Goal: Task Accomplishment & Management: Manage account settings

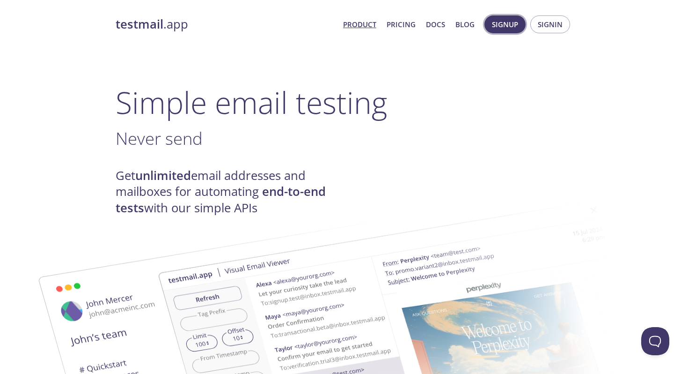
click at [519, 25] on button "Signup" at bounding box center [505, 24] width 41 height 18
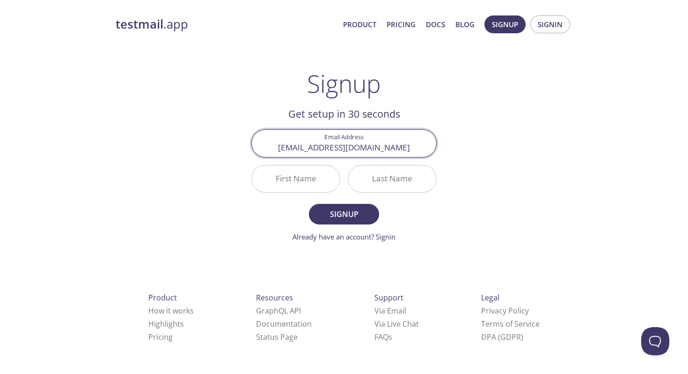
type input "mmorse@mbaroperations.com"
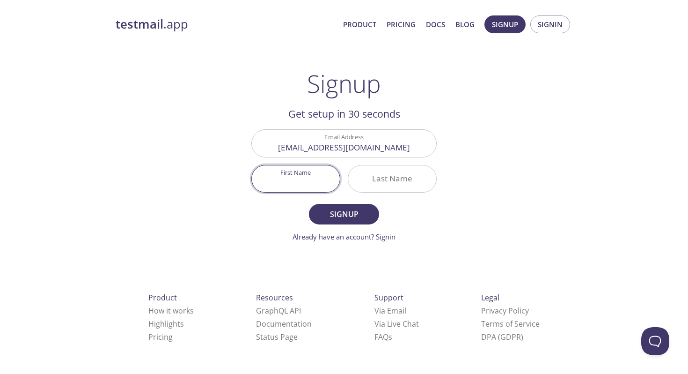
click at [293, 178] on input "First Name" at bounding box center [296, 178] width 88 height 27
type input "Mason"
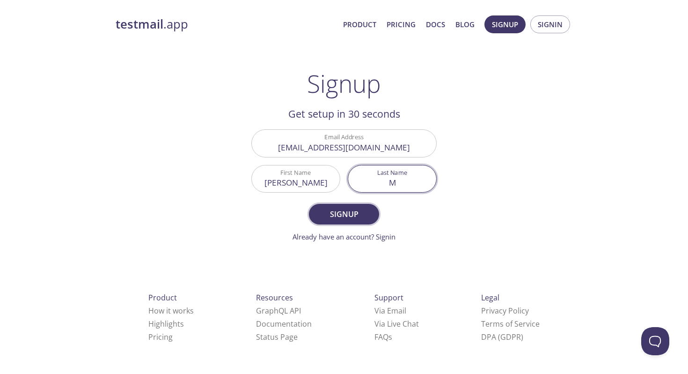
type input "M"
click at [327, 221] on button "Signup" at bounding box center [344, 214] width 70 height 21
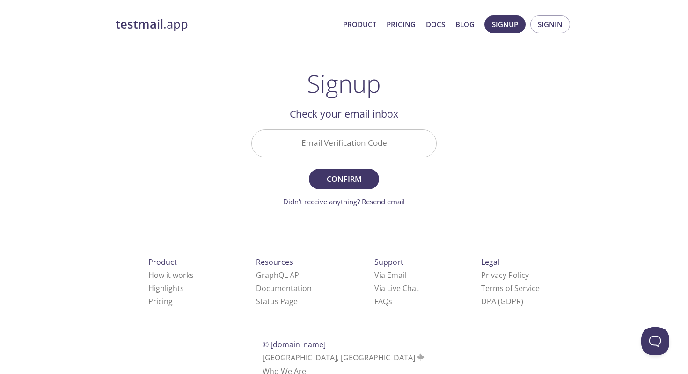
click at [313, 139] on input "Email Verification Code" at bounding box center [344, 143] width 185 height 27
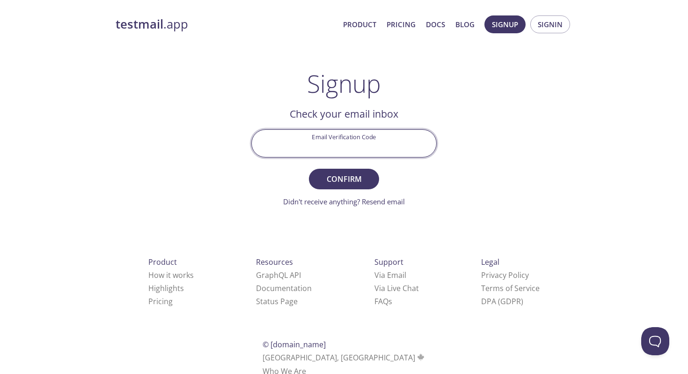
paste input "E1FE5T2"
type input "E1FE5T2"
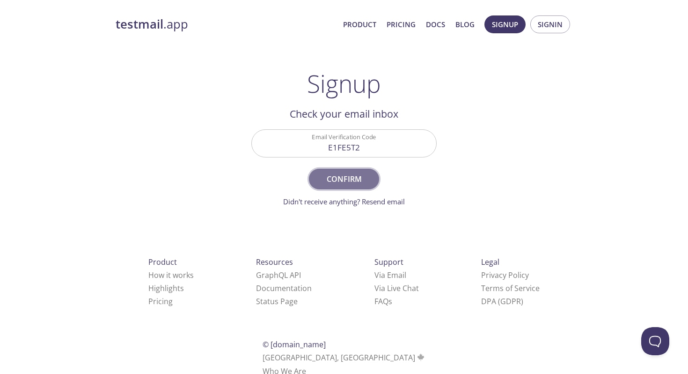
click at [344, 182] on span "Confirm" at bounding box center [344, 178] width 50 height 13
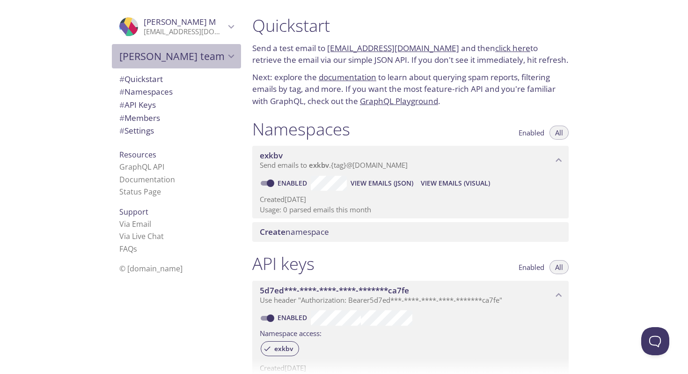
click at [205, 57] on span "Mason's team" at bounding box center [172, 56] width 106 height 13
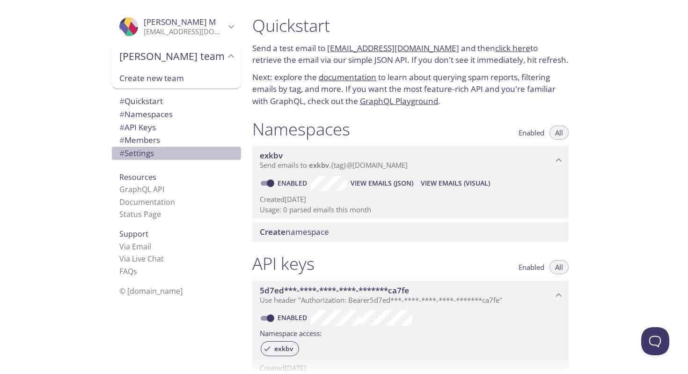
click at [163, 147] on span "# Settings" at bounding box center [176, 153] width 114 height 12
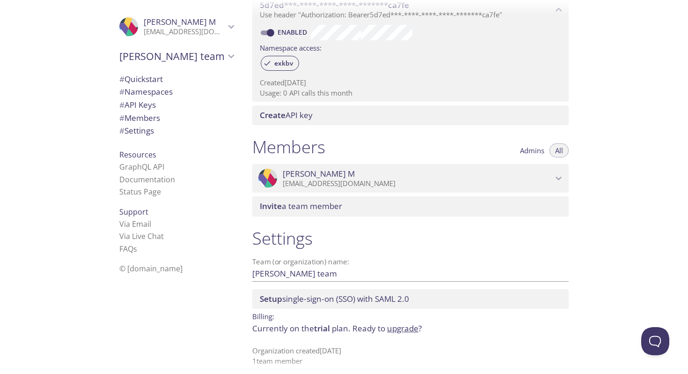
scroll to position [292, 0]
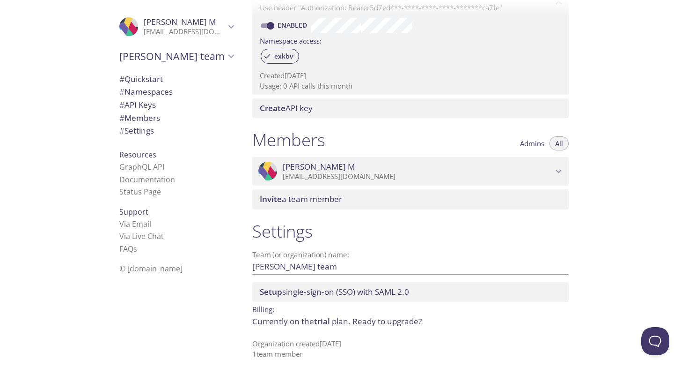
click at [400, 323] on link "upgrade" at bounding box center [402, 321] width 31 height 11
click at [422, 321] on span "Ready to upgrade ?" at bounding box center [387, 321] width 69 height 11
click at [408, 322] on link "upgrade" at bounding box center [402, 321] width 31 height 11
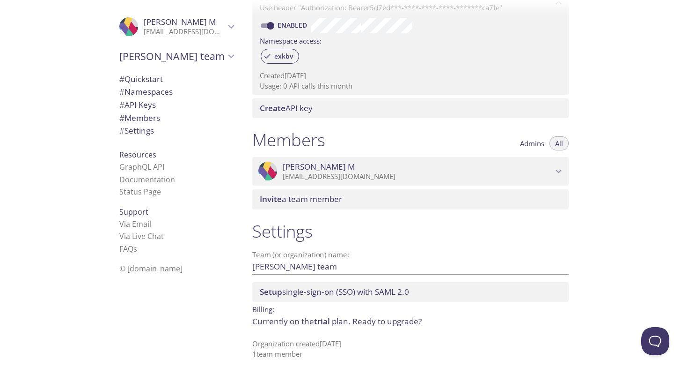
click at [408, 322] on link "upgrade" at bounding box center [402, 321] width 31 height 11
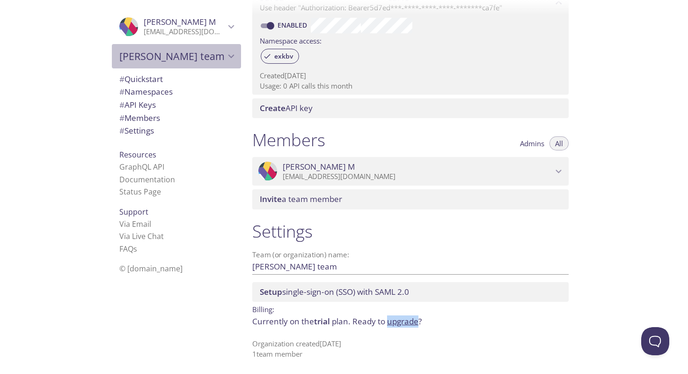
click at [202, 58] on span "Mason's team" at bounding box center [172, 56] width 106 height 13
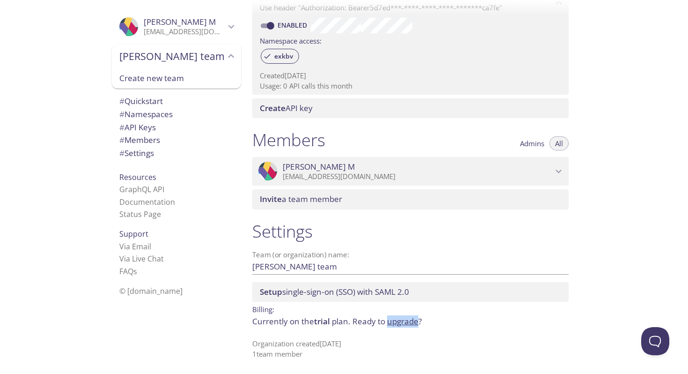
click at [165, 148] on span "# Settings" at bounding box center [176, 153] width 114 height 12
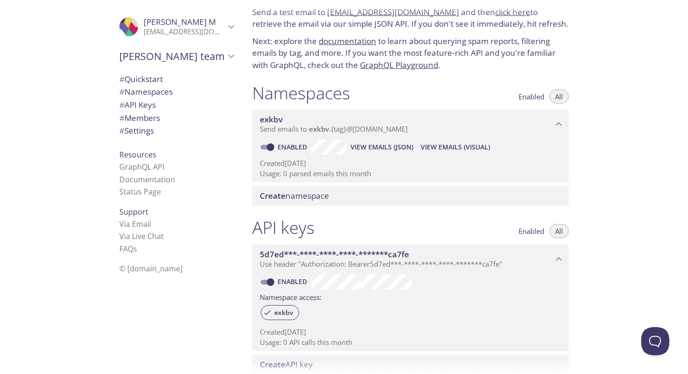
scroll to position [0, 0]
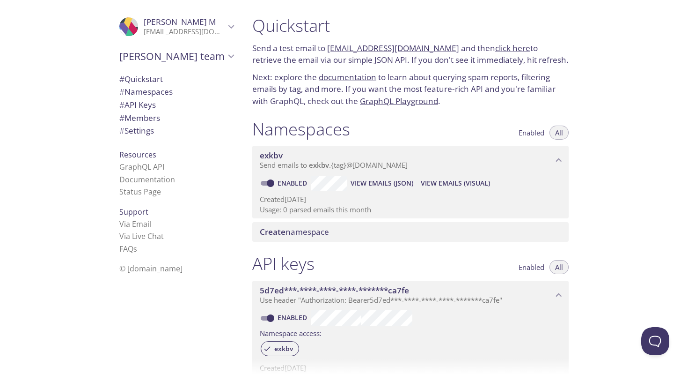
click at [164, 57] on span "Mason's team" at bounding box center [172, 56] width 106 height 13
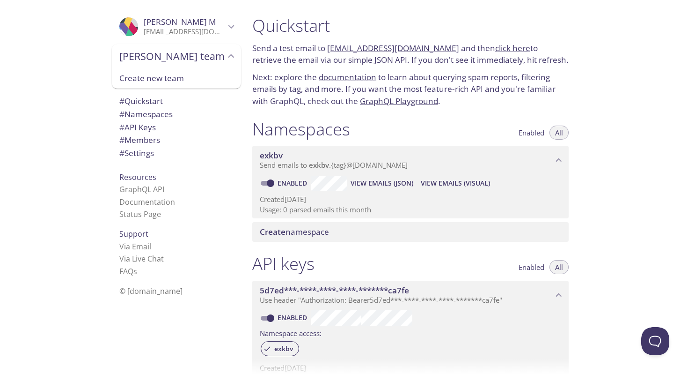
click at [183, 27] on p "[EMAIL_ADDRESS][DOMAIN_NAME]" at bounding box center [184, 31] width 81 height 9
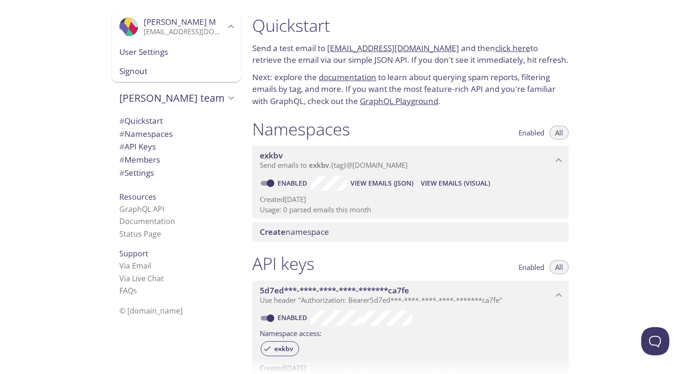
click at [182, 58] on div "User Settings" at bounding box center [176, 52] width 129 height 20
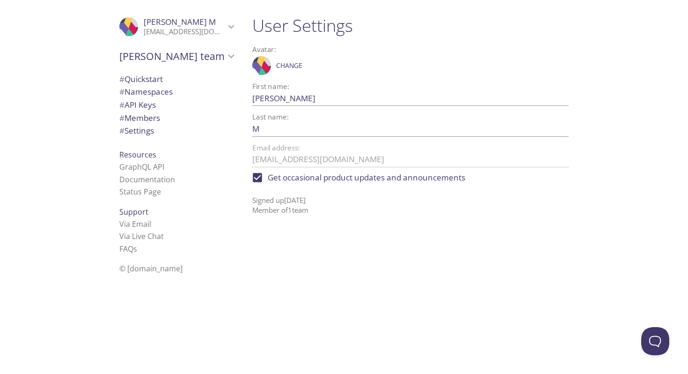
click at [275, 174] on span "Get occasional product updates and announcements" at bounding box center [367, 177] width 198 height 12
click at [268, 174] on input "Get occasional product updates and announcements" at bounding box center [257, 177] width 21 height 21
checkbox input "false"
click at [162, 118] on span "# Members" at bounding box center [176, 118] width 114 height 12
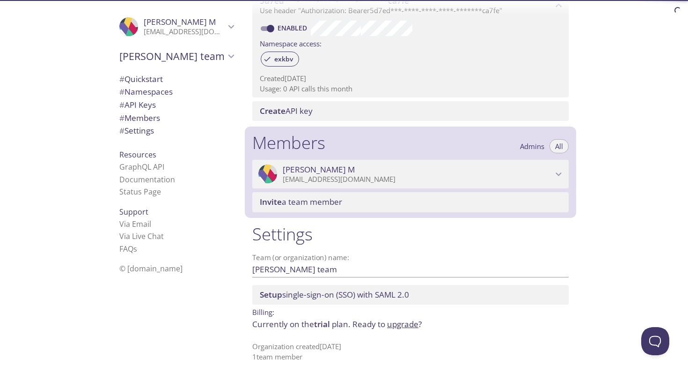
scroll to position [292, 0]
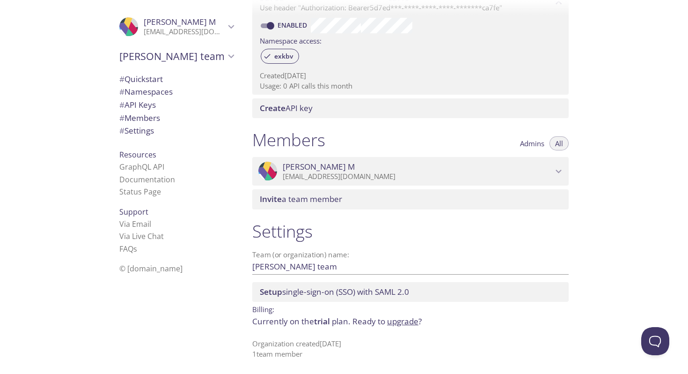
click at [415, 175] on p "[EMAIL_ADDRESS][DOMAIN_NAME]" at bounding box center [418, 176] width 270 height 9
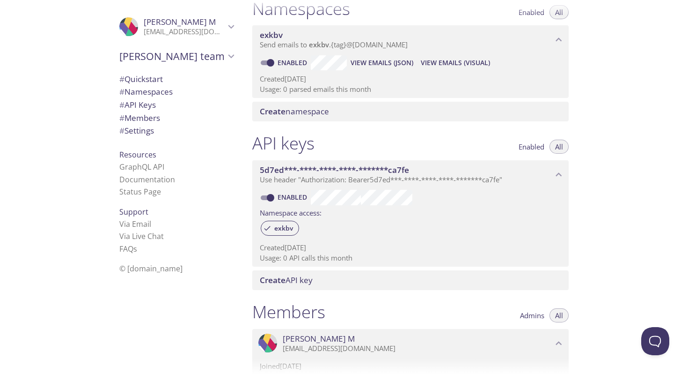
scroll to position [310, 0]
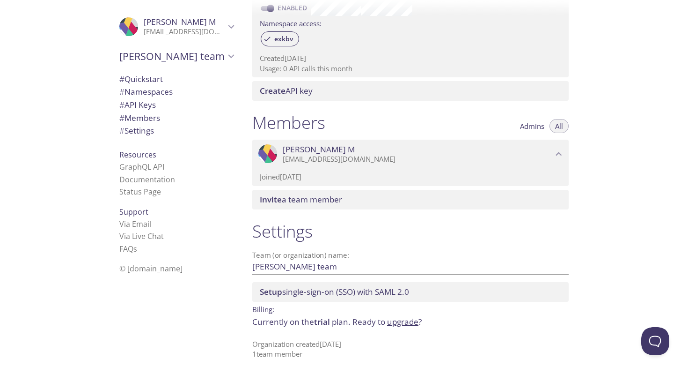
click at [306, 266] on input "Mason's team" at bounding box center [395, 266] width 287 height 15
type input "M-Bar Operations"
click at [548, 271] on span "Save" at bounding box center [553, 266] width 25 height 11
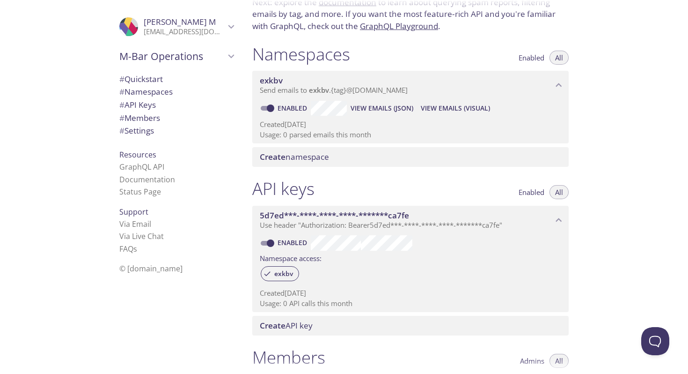
scroll to position [0, 0]
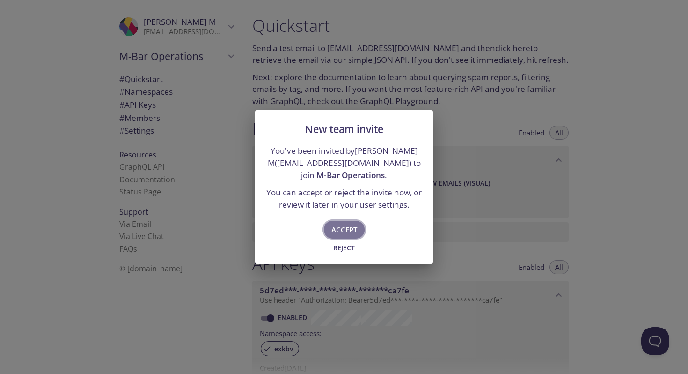
click at [357, 228] on span "Accept" at bounding box center [345, 229] width 26 height 12
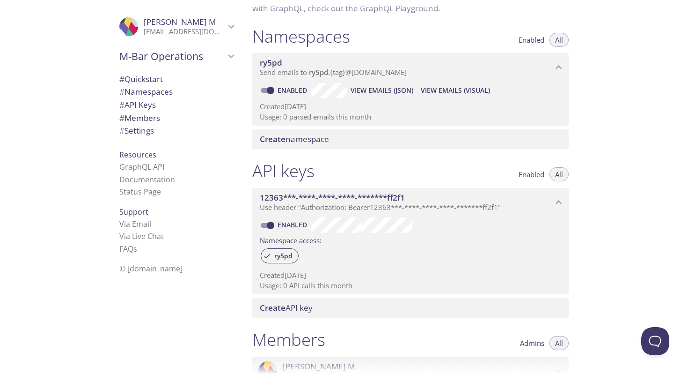
scroll to position [325, 0]
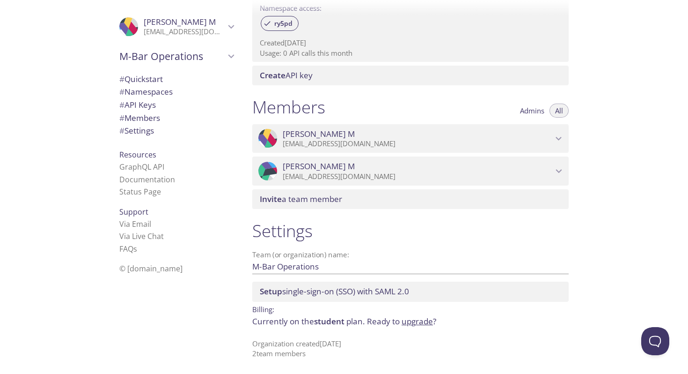
click at [390, 163] on span "[PERSON_NAME]" at bounding box center [418, 166] width 270 height 10
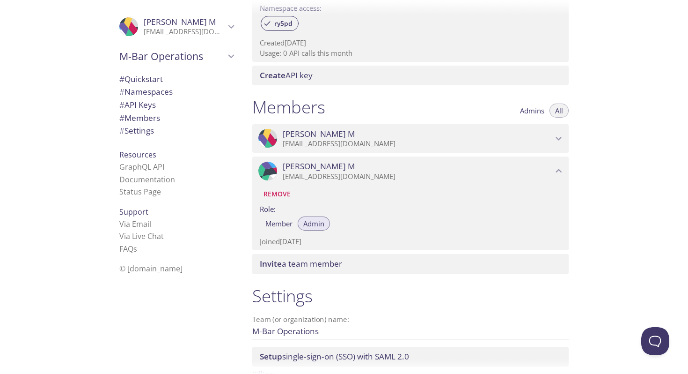
click at [392, 135] on span "[PERSON_NAME]" at bounding box center [418, 134] width 270 height 10
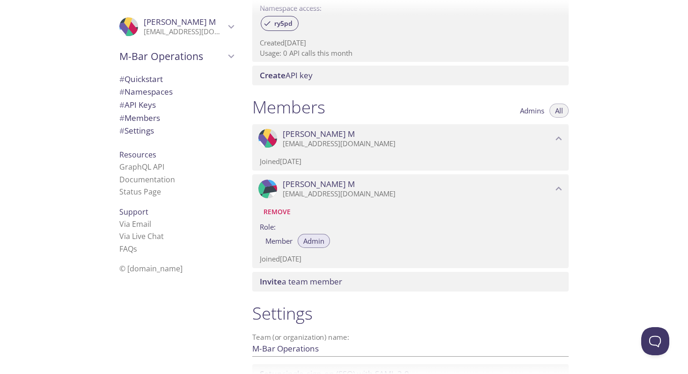
click at [353, 187] on span "[PERSON_NAME]" at bounding box center [418, 184] width 270 height 10
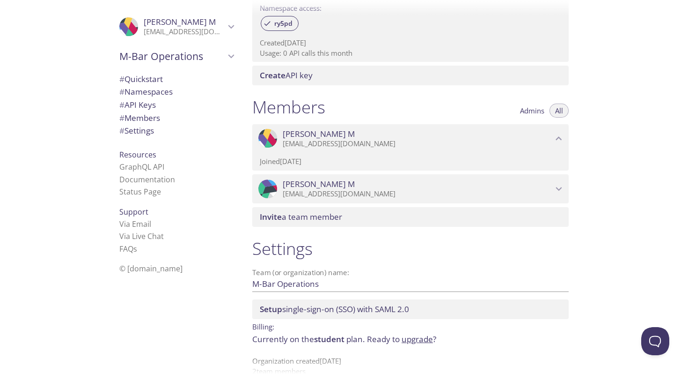
click at [364, 189] on span "[PERSON_NAME]" at bounding box center [418, 184] width 270 height 10
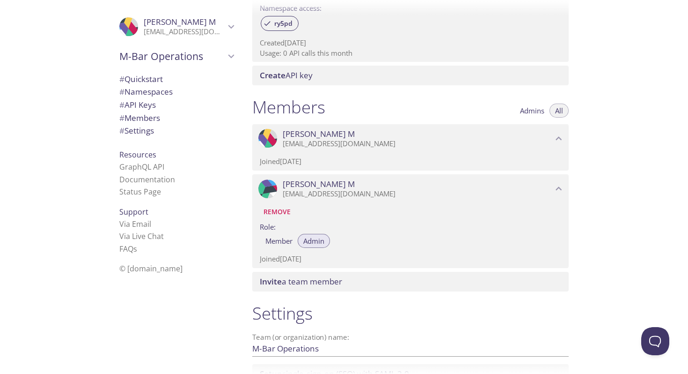
click at [364, 189] on span "[PERSON_NAME]" at bounding box center [418, 184] width 270 height 10
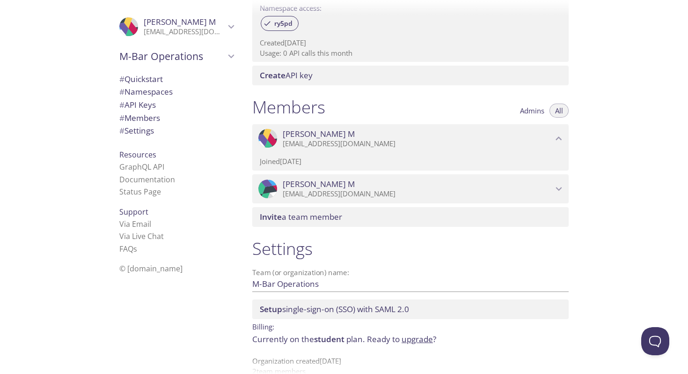
click at [160, 133] on span "# Settings" at bounding box center [176, 131] width 114 height 12
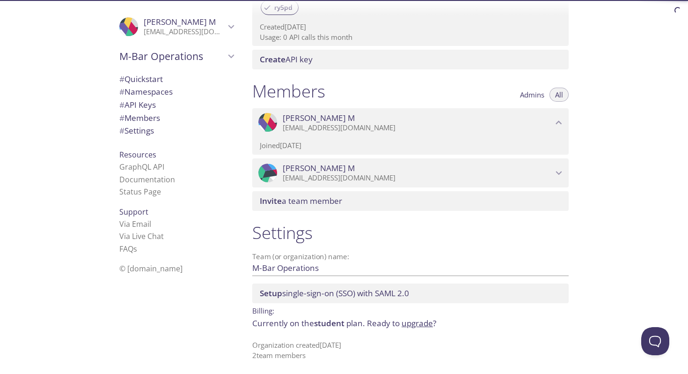
scroll to position [342, 0]
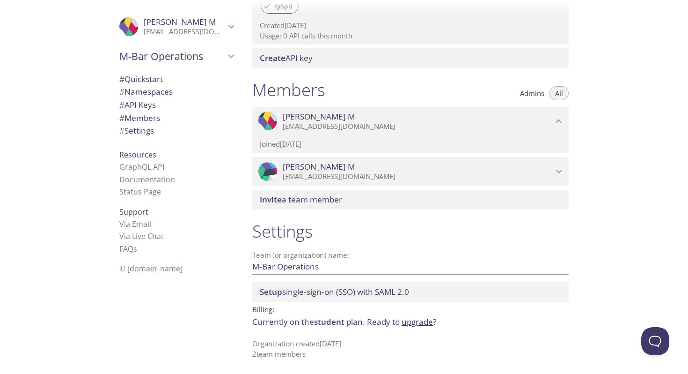
click at [352, 170] on span "[PERSON_NAME]" at bounding box center [418, 167] width 270 height 10
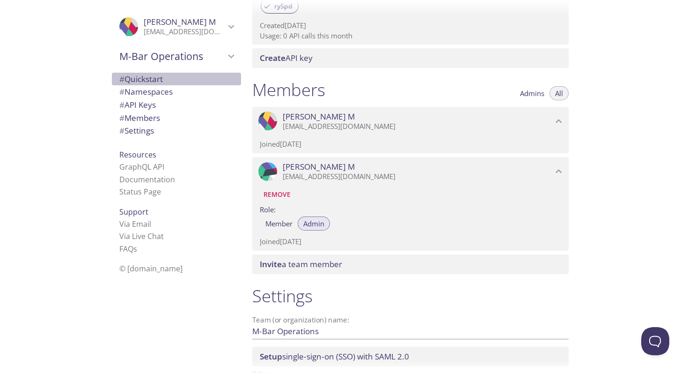
click at [189, 73] on span "# Quickstart" at bounding box center [176, 79] width 114 height 12
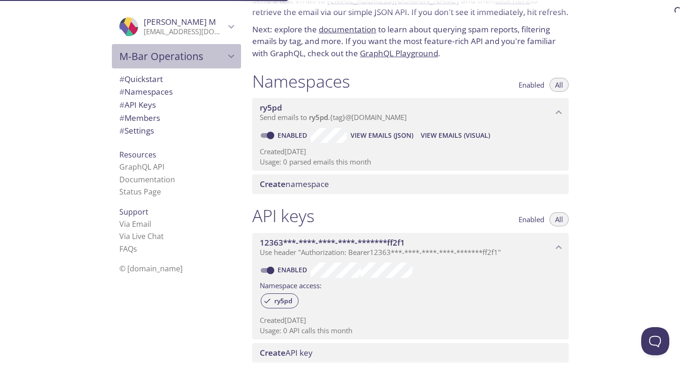
click at [188, 59] on span "M-Bar Operations" at bounding box center [172, 56] width 106 height 13
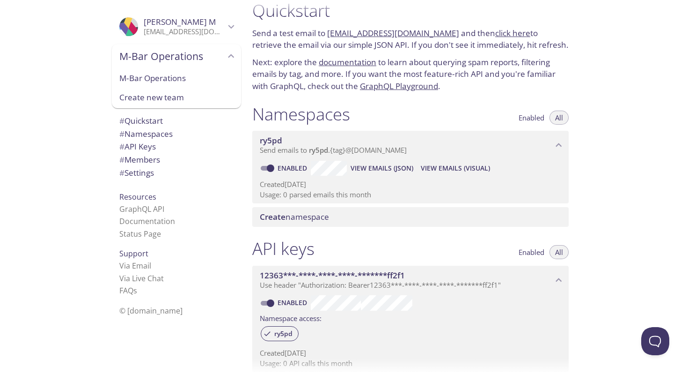
click at [187, 80] on span "M-Bar Operations" at bounding box center [176, 78] width 114 height 12
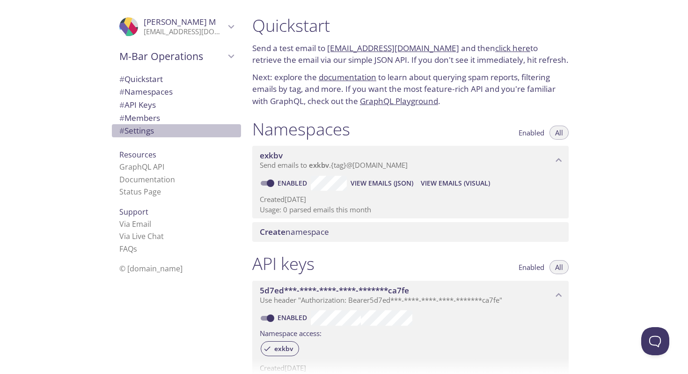
click at [149, 134] on span "# Settings" at bounding box center [136, 130] width 35 height 11
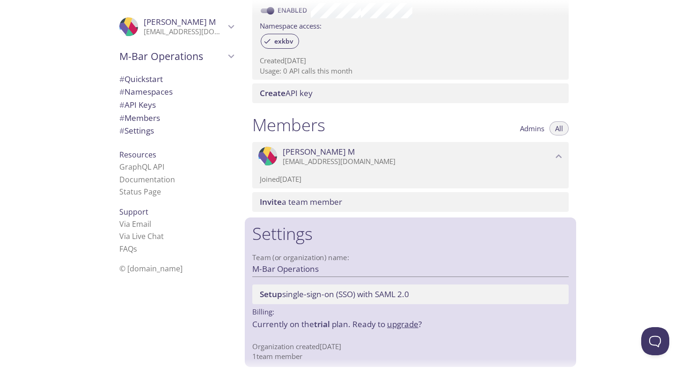
scroll to position [310, 0]
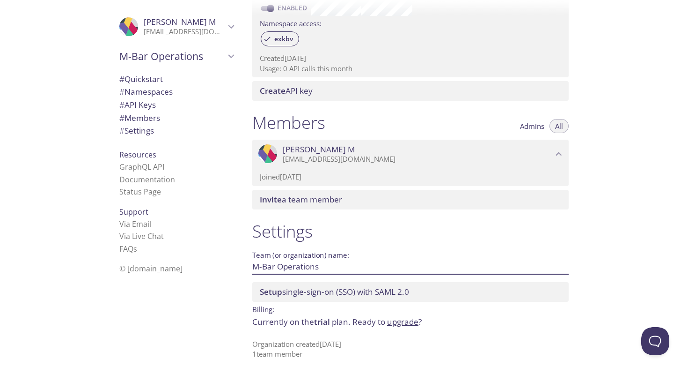
click at [320, 266] on input "M-Bar Operations" at bounding box center [395, 266] width 287 height 15
type input "Trial"
click at [556, 264] on span "Save" at bounding box center [553, 266] width 25 height 11
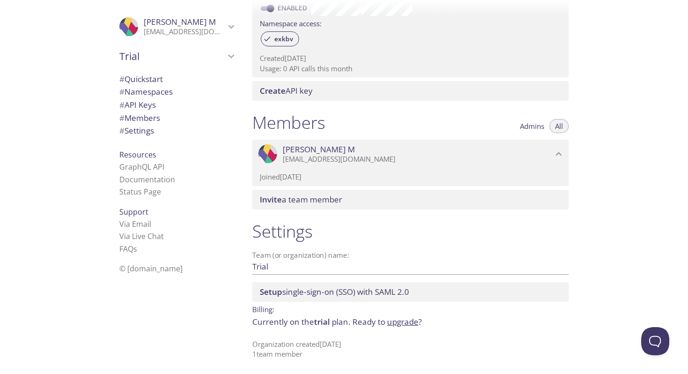
click at [153, 50] on span "Trial" at bounding box center [172, 56] width 106 height 13
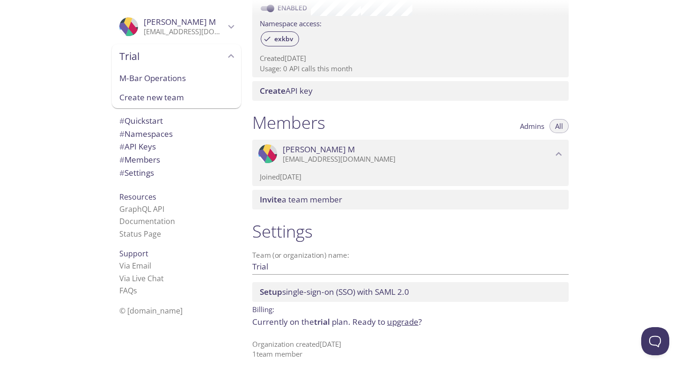
click at [166, 77] on span "M-Bar Operations" at bounding box center [176, 78] width 114 height 12
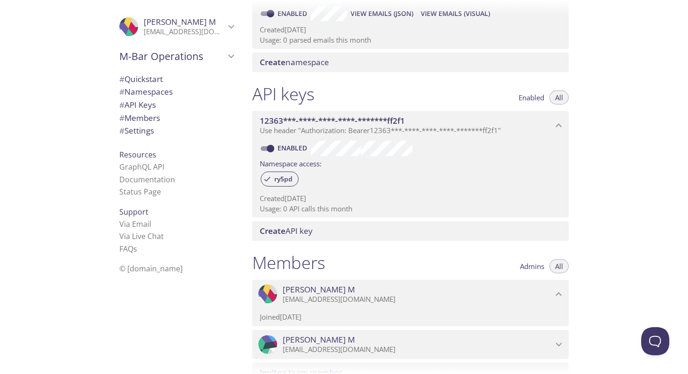
scroll to position [342, 0]
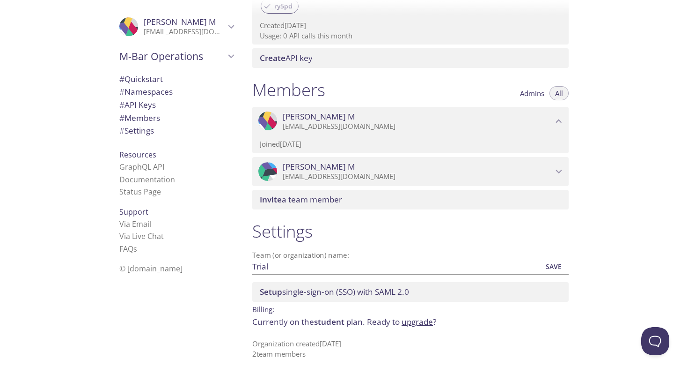
click at [331, 180] on p "masonmorse@tamu.edu" at bounding box center [418, 176] width 270 height 9
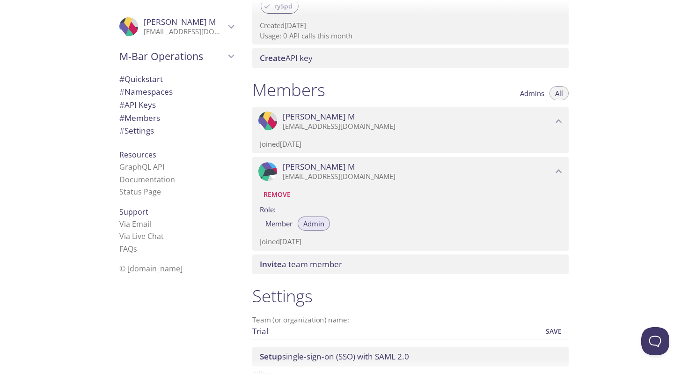
click at [278, 193] on span "Remove" at bounding box center [277, 194] width 27 height 11
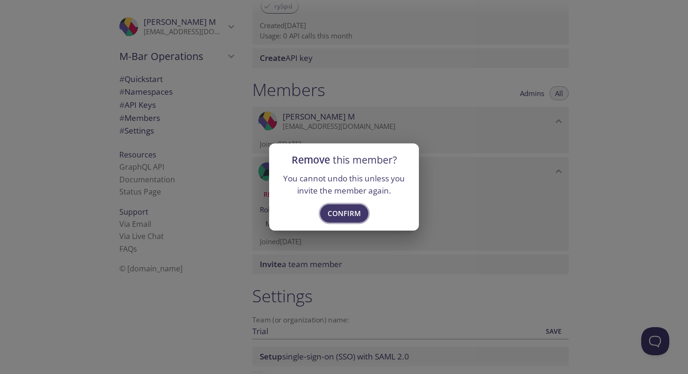
click at [339, 214] on span "Confirm" at bounding box center [344, 213] width 33 height 12
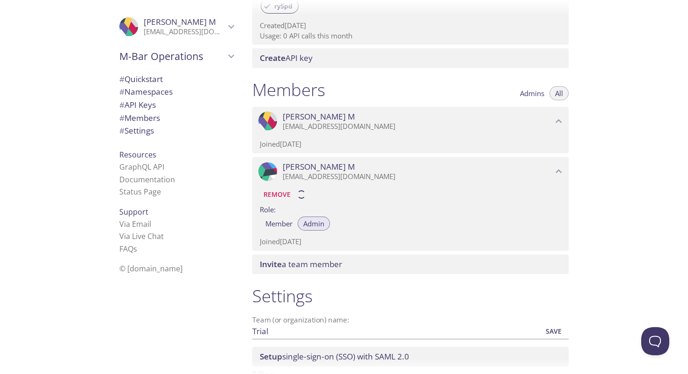
scroll to position [310, 0]
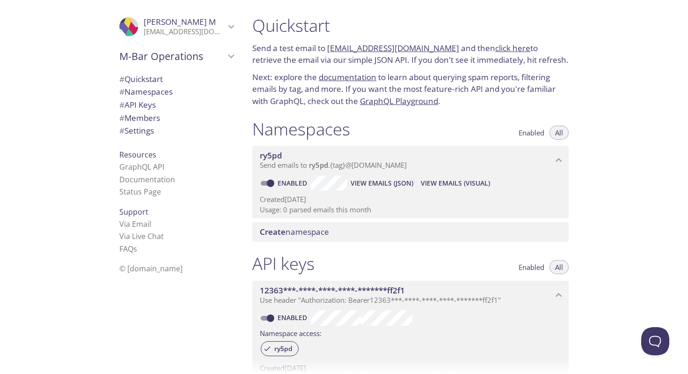
scroll to position [292, 0]
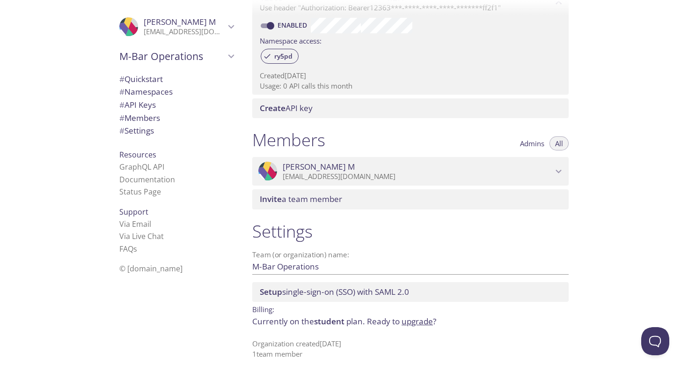
click at [169, 80] on span "# Quickstart" at bounding box center [176, 79] width 114 height 12
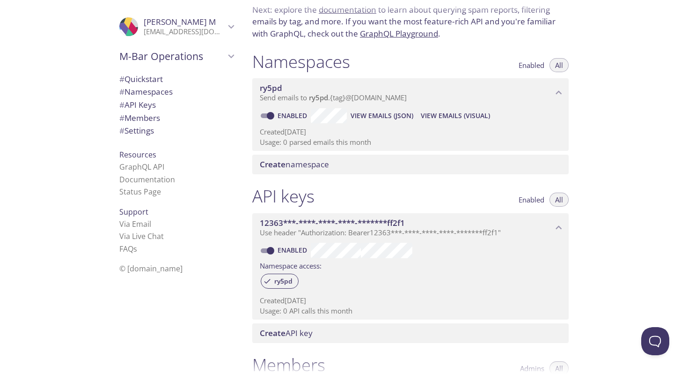
scroll to position [15, 0]
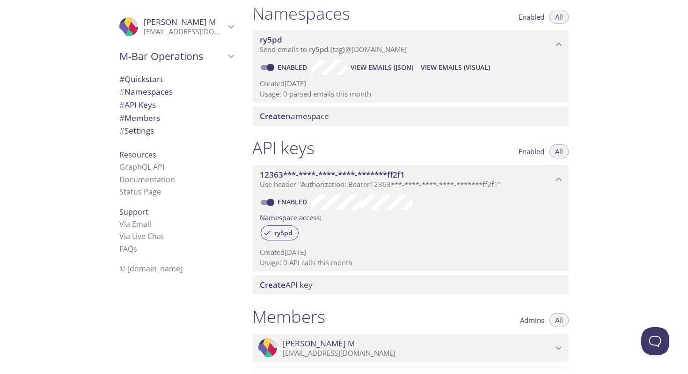
scroll to position [292, 0]
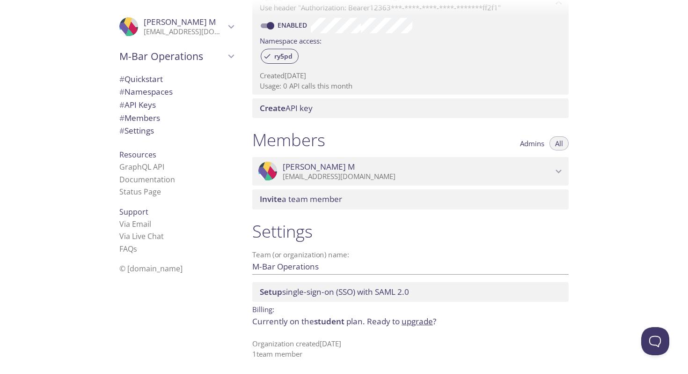
click at [164, 22] on span "[PERSON_NAME]" at bounding box center [180, 21] width 72 height 11
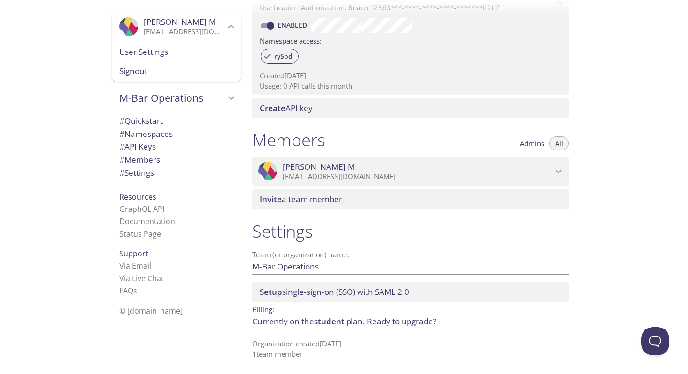
click at [172, 67] on span "Signout" at bounding box center [176, 71] width 114 height 12
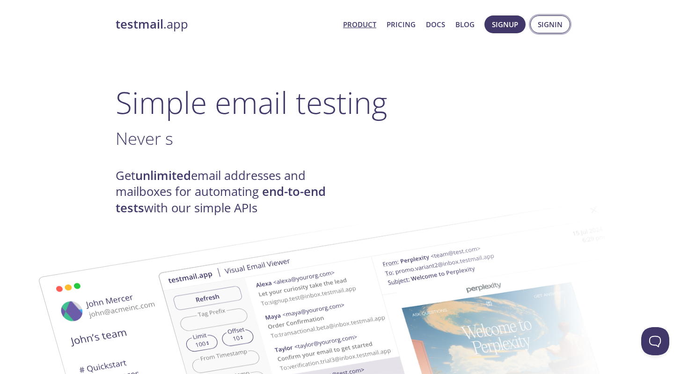
click at [548, 26] on span "Signin" at bounding box center [550, 24] width 25 height 12
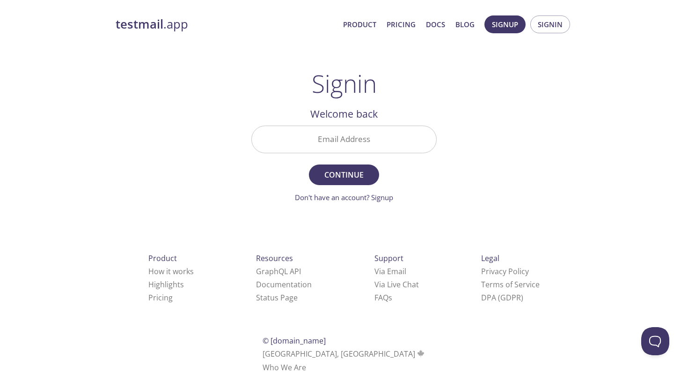
click at [303, 138] on input "Email Address" at bounding box center [344, 139] width 185 height 27
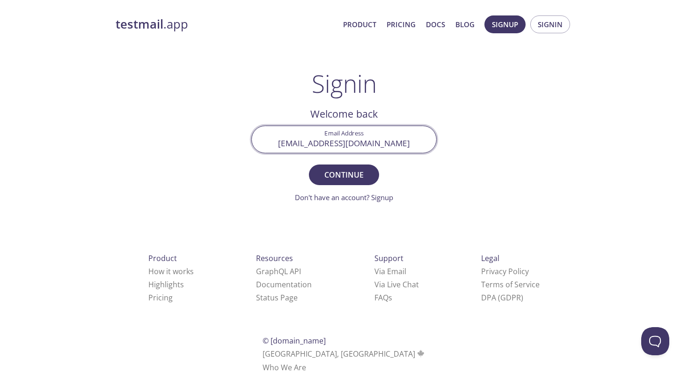
type input "[EMAIL_ADDRESS][DOMAIN_NAME]"
click at [309, 164] on button "Continue" at bounding box center [344, 174] width 70 height 21
click at [323, 143] on input "Signin Security Code" at bounding box center [344, 139] width 185 height 27
paste input "3Y9Q7SM"
type input "3Y9Q7SM"
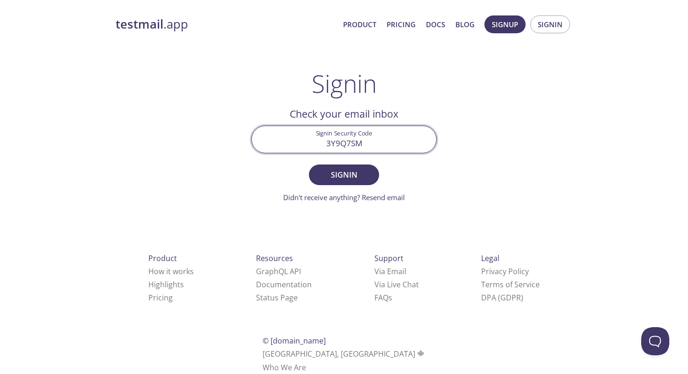
click at [309, 164] on button "Signin" at bounding box center [344, 174] width 70 height 21
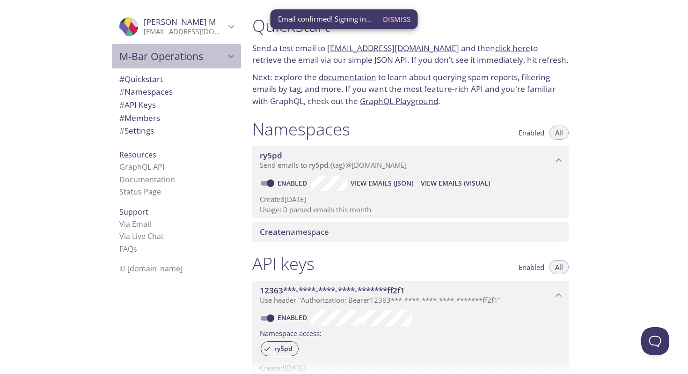
click at [174, 54] on span "M-Bar Operations" at bounding box center [172, 56] width 106 height 13
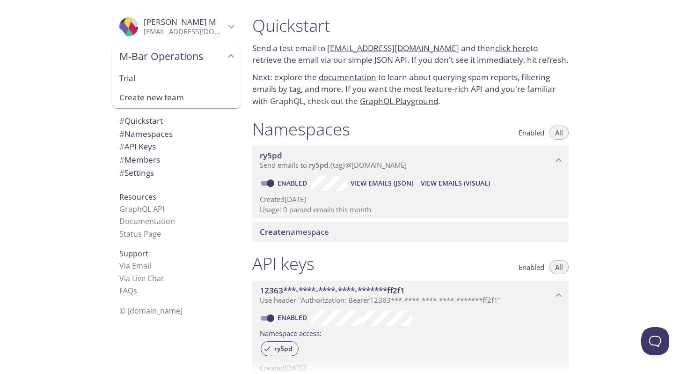
click at [96, 61] on div ".cls-1 { fill: #6d5ca8; } .cls-2 { fill: #3fc191; } .cls-3 { fill: #3b4752; } .…" at bounding box center [122, 187] width 245 height 374
click at [321, 127] on h1 "Namespaces" at bounding box center [301, 128] width 98 height 21
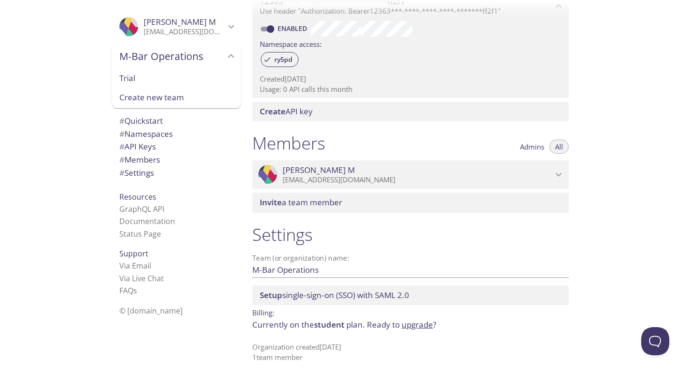
scroll to position [292, 0]
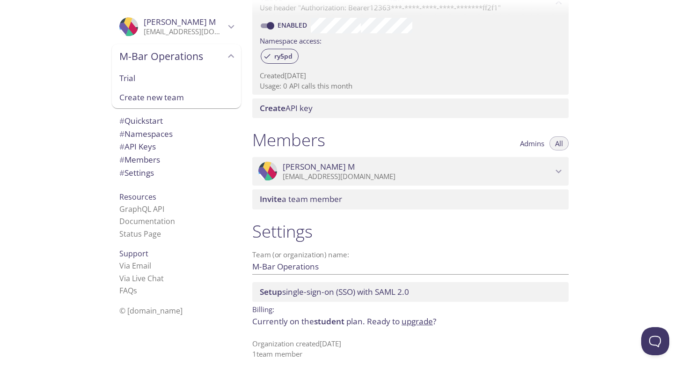
click at [189, 52] on span "M-Bar Operations" at bounding box center [172, 56] width 106 height 13
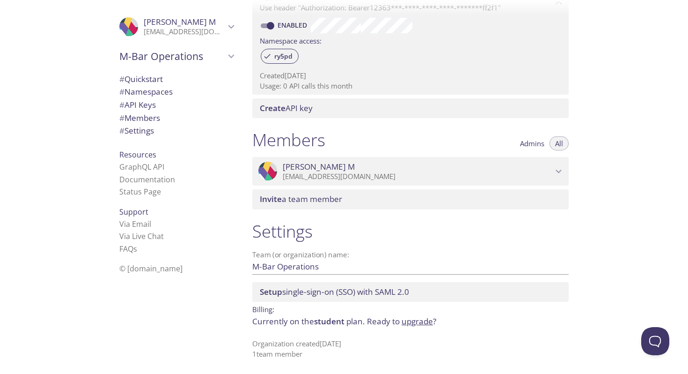
click at [194, 25] on span "[PERSON_NAME]" at bounding box center [184, 22] width 81 height 10
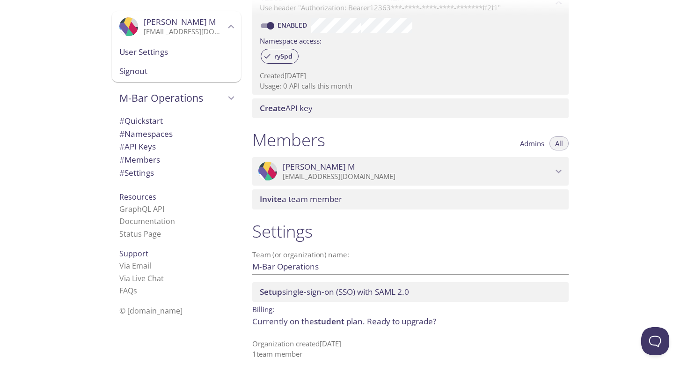
click at [192, 47] on span "User Settings" at bounding box center [176, 52] width 114 height 12
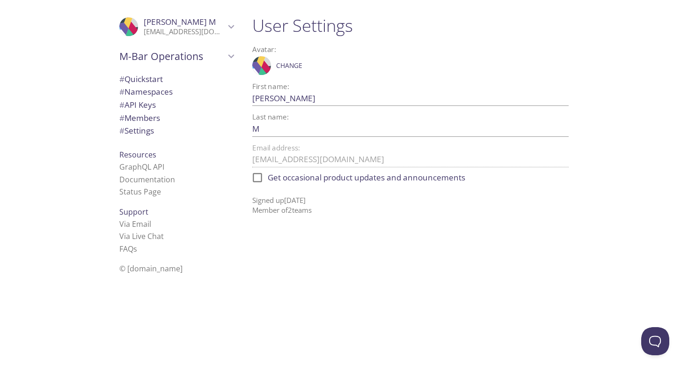
click at [283, 65] on span "Change" at bounding box center [289, 65] width 26 height 11
click at [258, 65] on icon ".cls-1 { fill: #6d5ca8; } .cls-2 { fill: #3fc191; } .cls-3 { fill: #3b4752; } .…" at bounding box center [261, 65] width 19 height 19
click at [284, 64] on span "Change" at bounding box center [289, 65] width 26 height 11
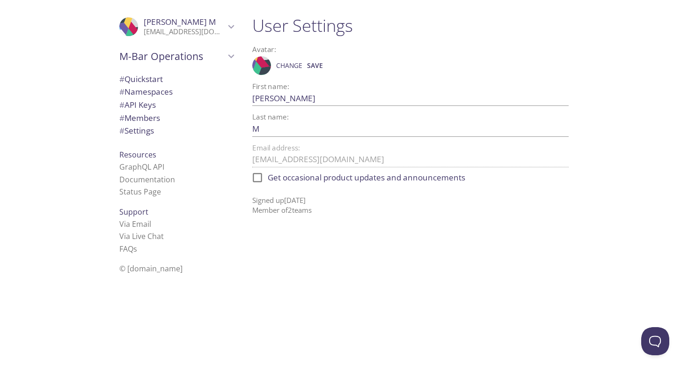
click at [284, 64] on span "Change" at bounding box center [289, 65] width 26 height 11
click at [292, 62] on span "Change" at bounding box center [289, 65] width 26 height 11
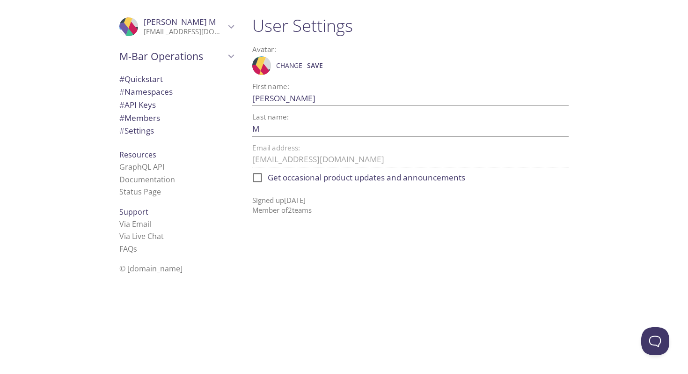
click at [292, 62] on span "Change" at bounding box center [289, 65] width 26 height 11
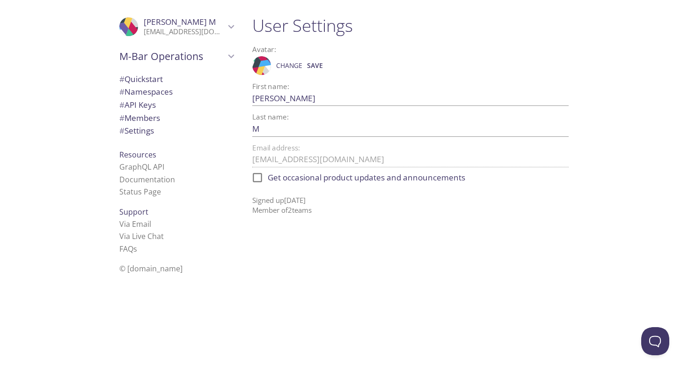
click at [292, 62] on span "Change" at bounding box center [289, 65] width 26 height 11
click at [317, 63] on span "Save" at bounding box center [315, 65] width 16 height 11
click at [165, 81] on span "# Quickstart" at bounding box center [176, 79] width 114 height 12
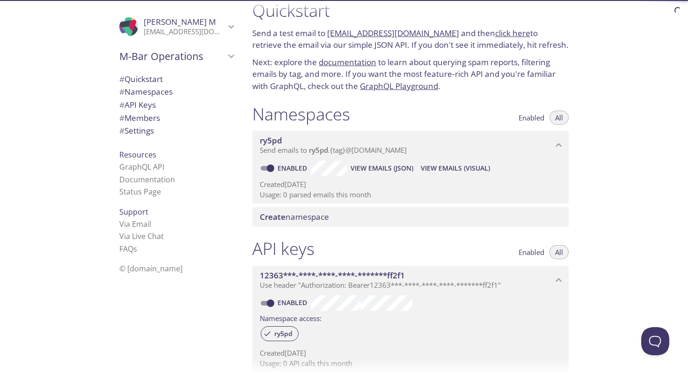
scroll to position [41, 0]
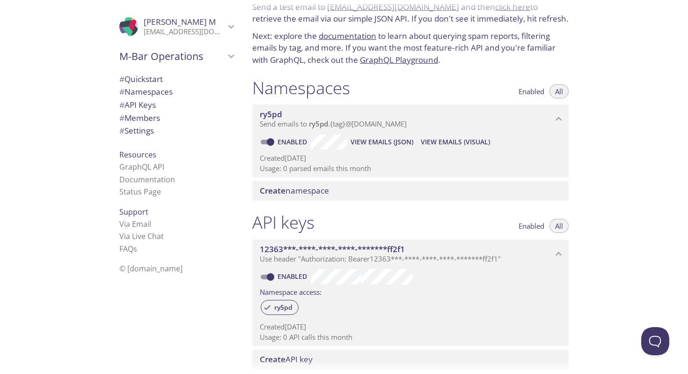
click at [332, 189] on span "Create namespace" at bounding box center [412, 190] width 305 height 10
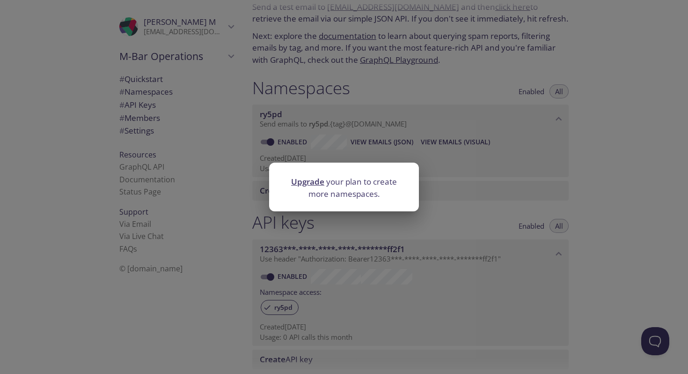
click at [418, 173] on div at bounding box center [344, 169] width 150 height 13
click at [448, 188] on div "Upgrade your plan to create more namespaces." at bounding box center [344, 187] width 688 height 374
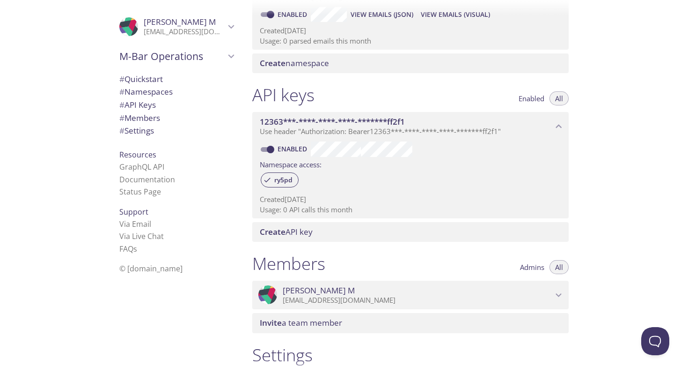
scroll to position [169, 0]
click at [321, 228] on span "Create API key" at bounding box center [412, 231] width 305 height 10
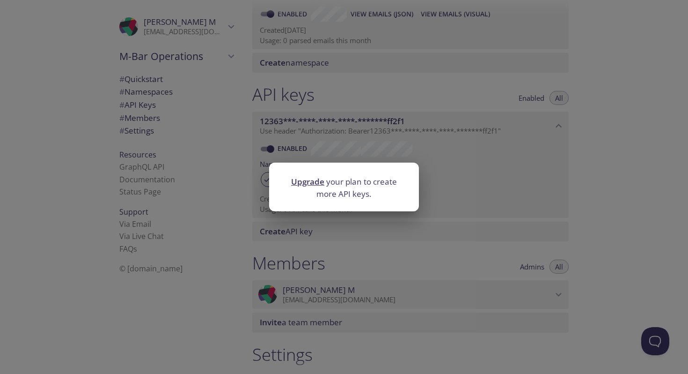
click at [520, 227] on div "Upgrade your plan to create more API keys." at bounding box center [344, 187] width 688 height 374
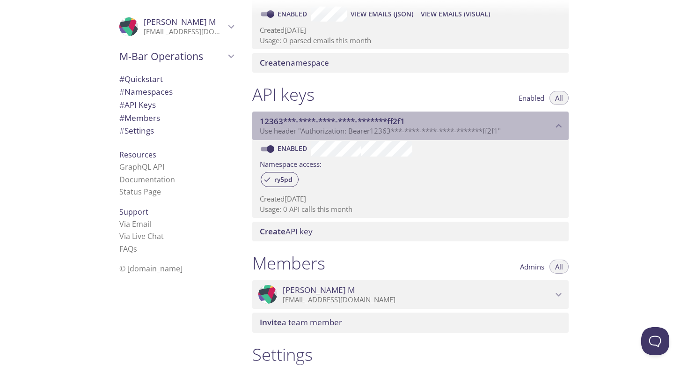
click at [405, 139] on div "12363***-****-****-****-*******ff2f1 Use header "Authorization: Bearer 12363***…" at bounding box center [410, 125] width 317 height 29
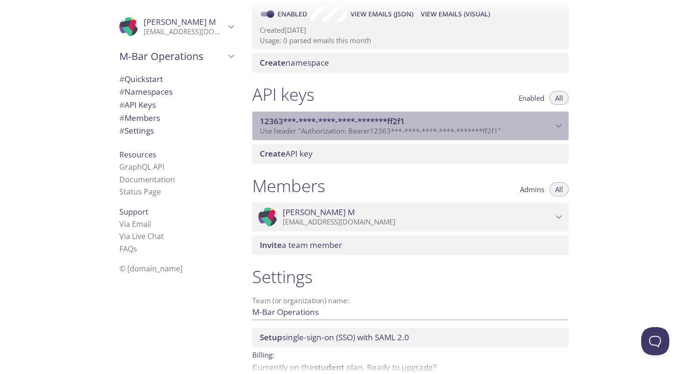
click at [405, 139] on div "12363***-****-****-****-*******ff2f1 Use header "Authorization: Bearer 12363***…" at bounding box center [410, 125] width 317 height 29
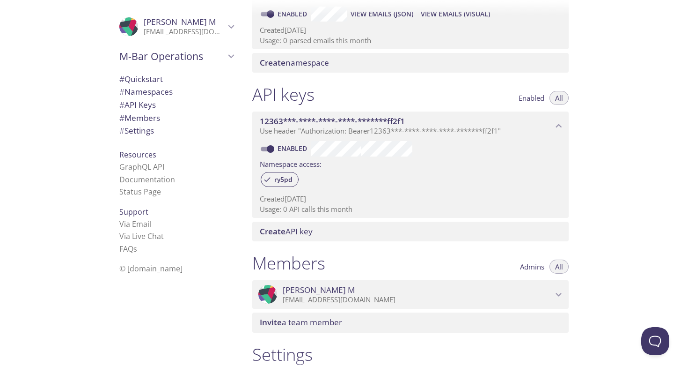
click at [342, 116] on span "12363***-****-****-****-*******ff2f1" at bounding box center [332, 121] width 145 height 11
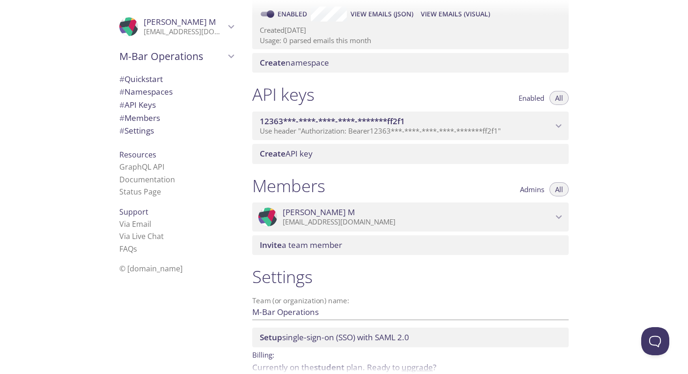
click at [342, 116] on span "12363***-****-****-****-*******ff2f1" at bounding box center [332, 121] width 145 height 11
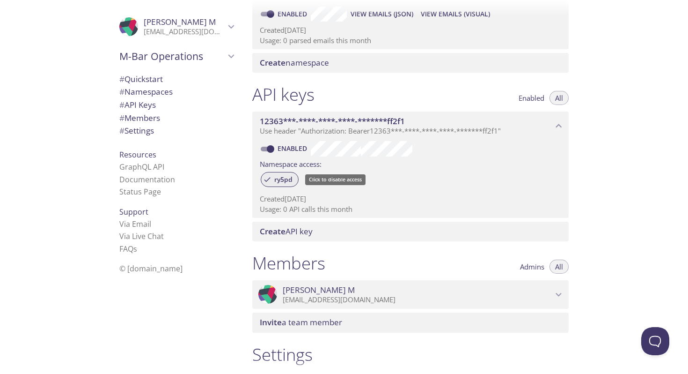
click at [294, 182] on span "ry5pd" at bounding box center [284, 179] width 30 height 8
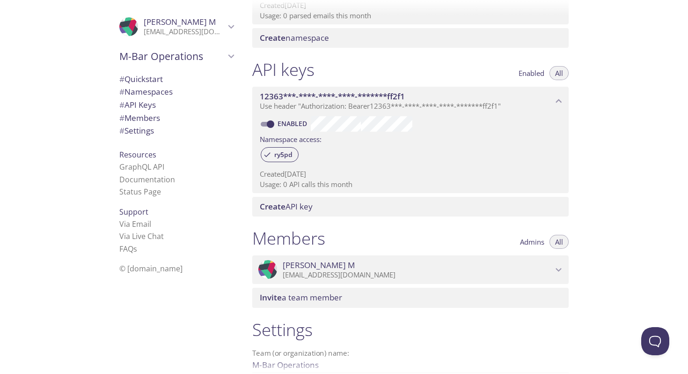
scroll to position [292, 0]
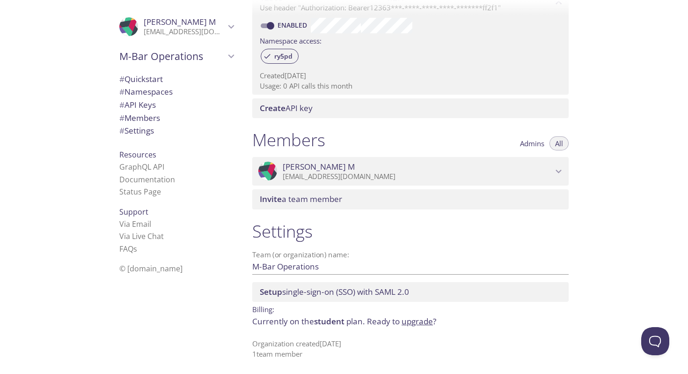
click at [175, 106] on span "# API Keys" at bounding box center [176, 105] width 114 height 12
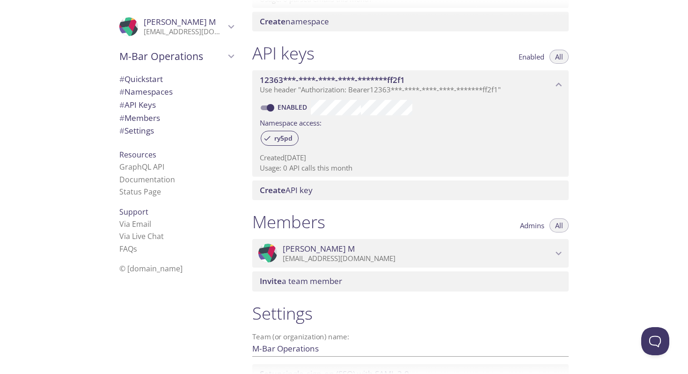
scroll to position [197, 0]
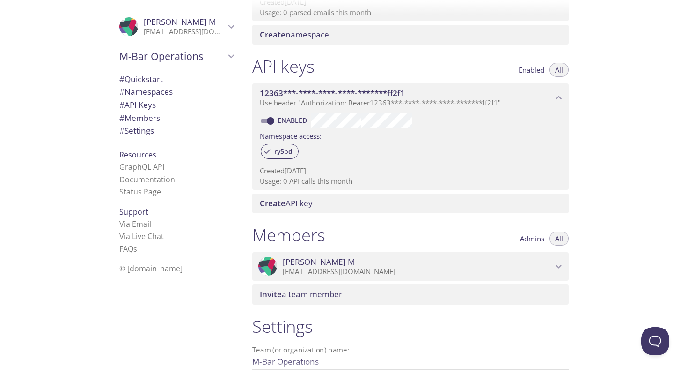
click at [268, 122] on input "Enabled" at bounding box center [271, 120] width 34 height 11
click at [291, 192] on div "API keys Enabled All 12363***-****-****-****-*******ff2f1 Use header "Authoriza…" at bounding box center [411, 134] width 332 height 169
click at [293, 202] on span "Create API key" at bounding box center [286, 203] width 53 height 11
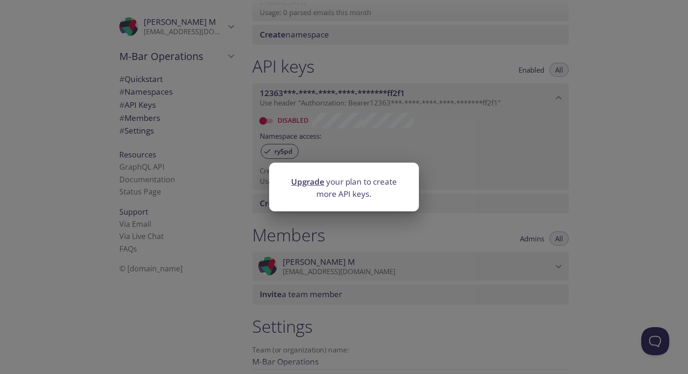
click at [344, 129] on div "Upgrade your plan to create more API keys." at bounding box center [344, 187] width 688 height 374
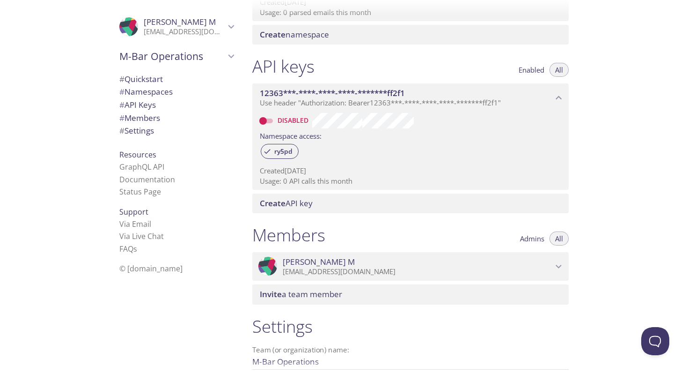
click at [267, 124] on input "Disabled" at bounding box center [263, 120] width 34 height 11
checkbox input "true"
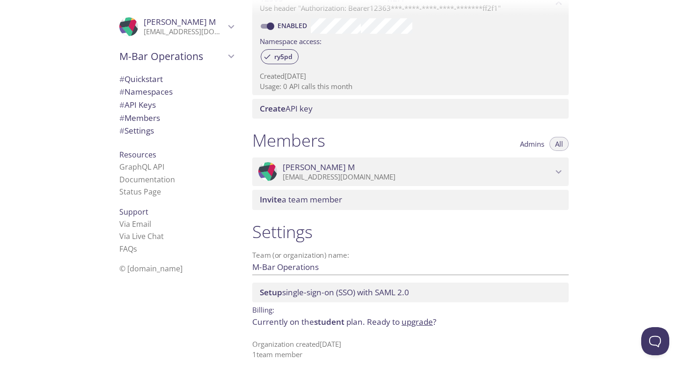
scroll to position [292, 0]
